Goal: Find specific page/section: Find specific page/section

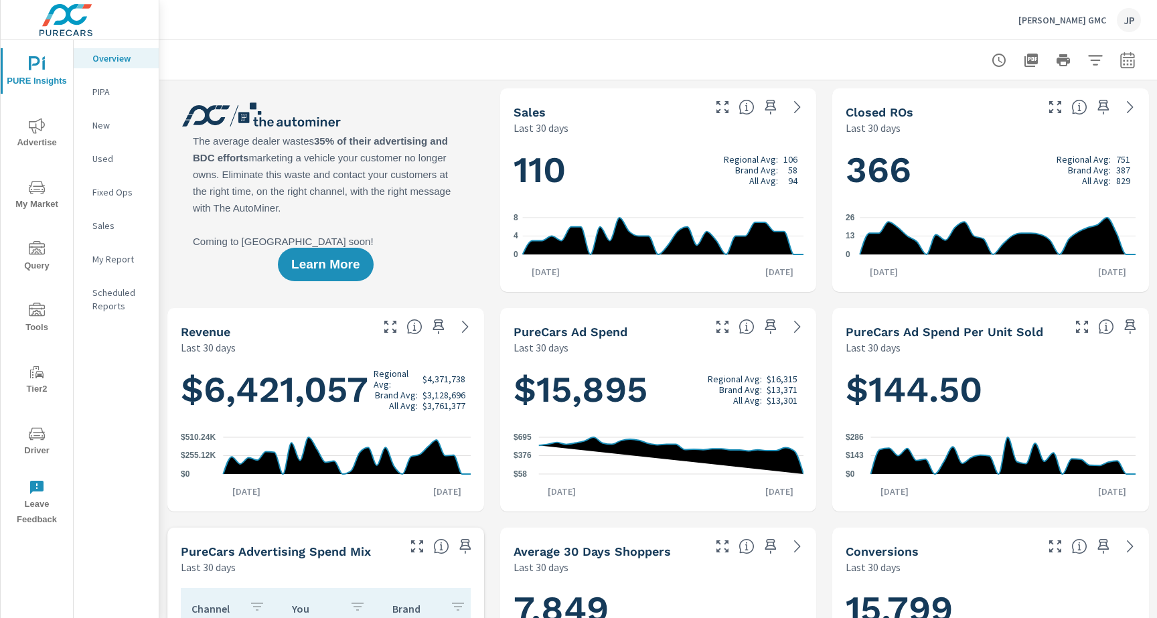
scroll to position [1, 0]
click at [46, 430] on span "Driver" at bounding box center [37, 442] width 64 height 33
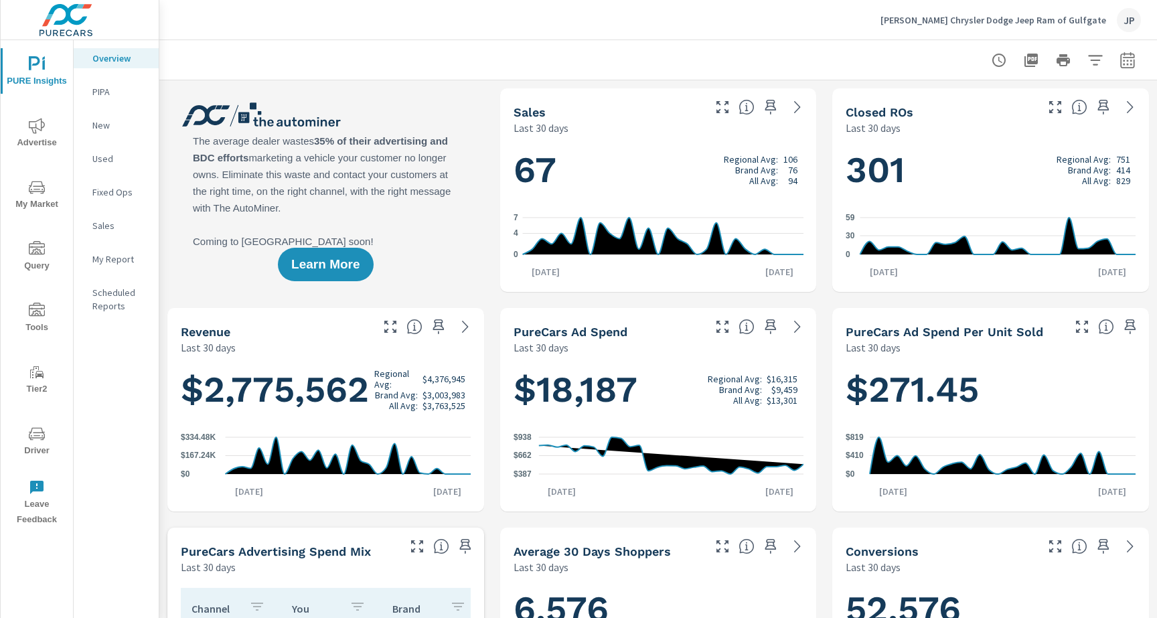
scroll to position [1, 0]
click at [27, 448] on span "Driver" at bounding box center [37, 442] width 64 height 33
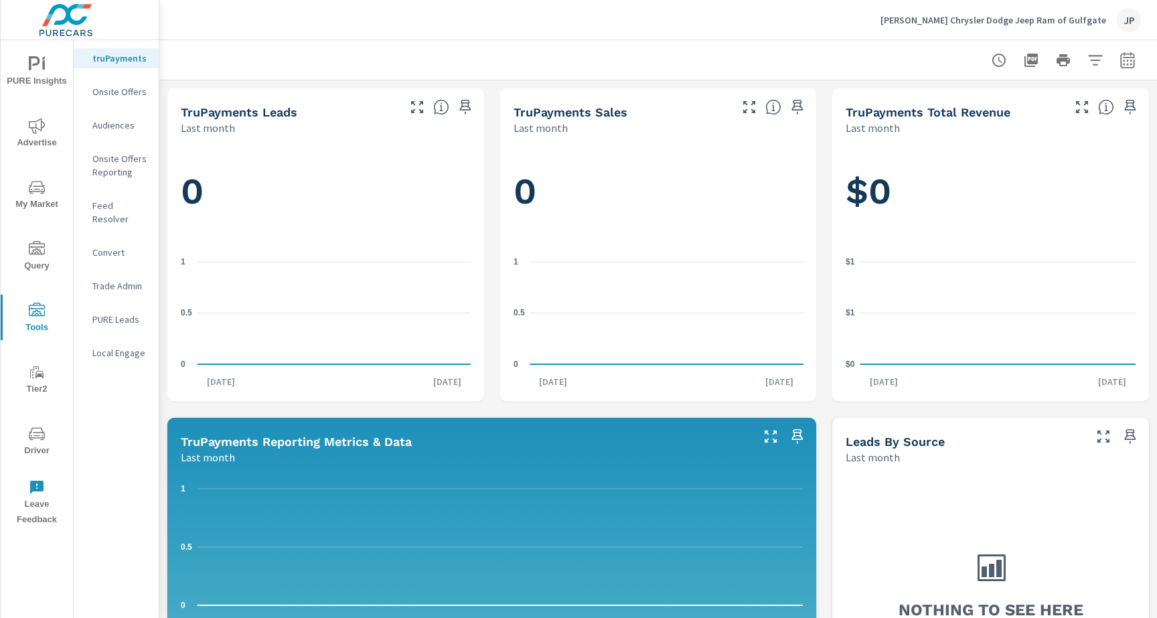
click at [116, 93] on p "Onsite Offers" at bounding box center [120, 91] width 56 height 13
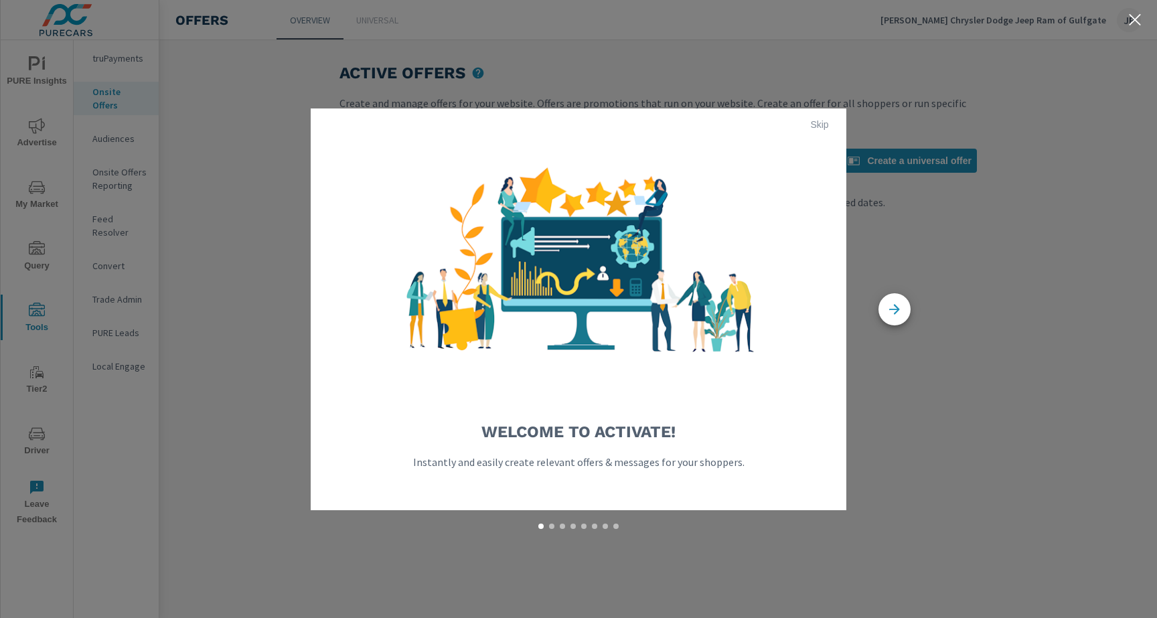
click at [809, 131] on button "Skip" at bounding box center [819, 124] width 43 height 21
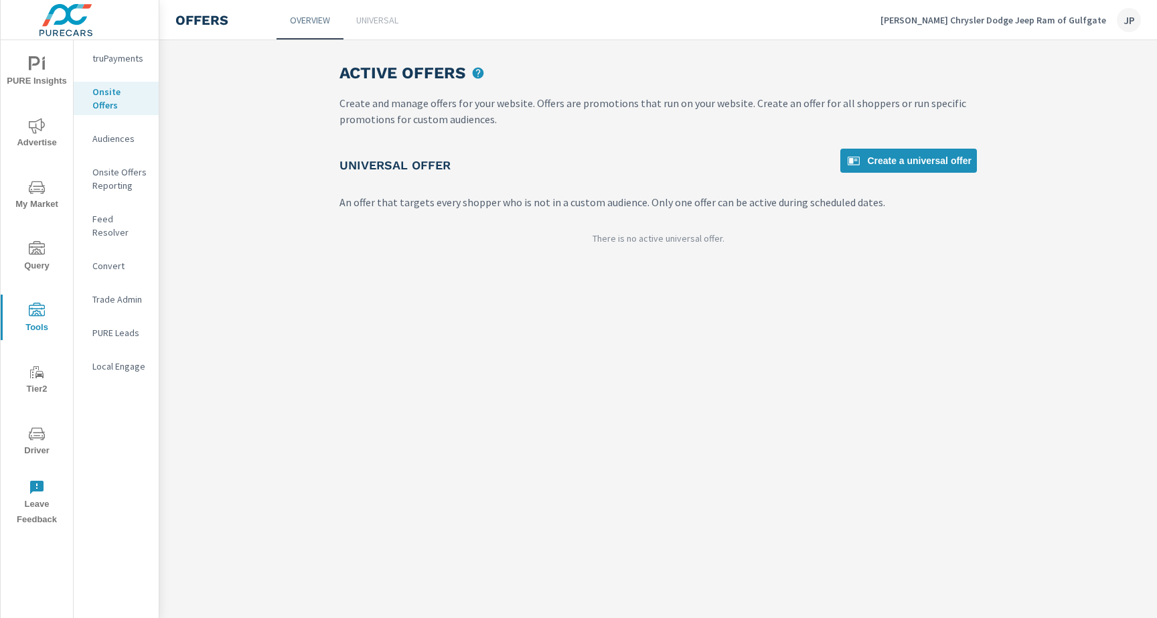
click at [102, 212] on p "Feed Resolver" at bounding box center [120, 225] width 56 height 27
